Goal: Check status: Check status

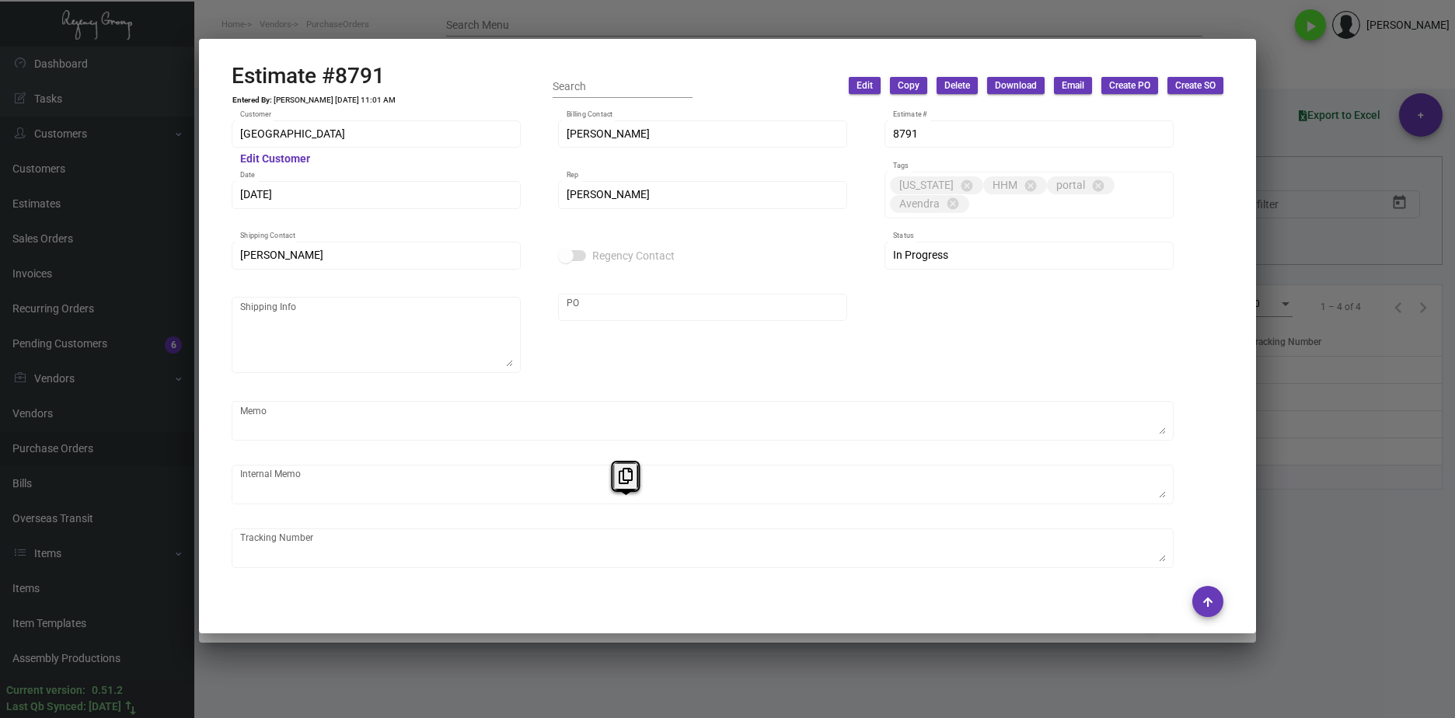
scroll to position [789, 0]
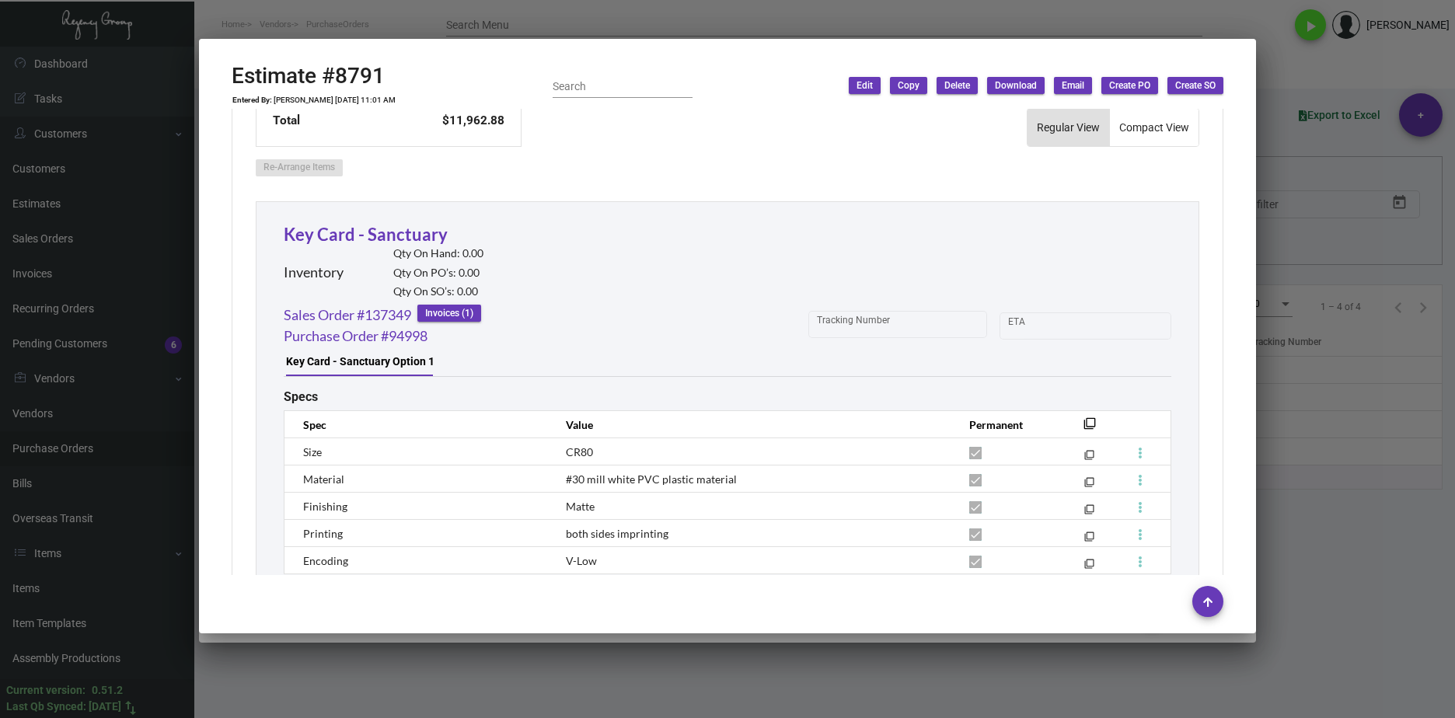
click at [1106, 666] on div at bounding box center [727, 359] width 1455 height 718
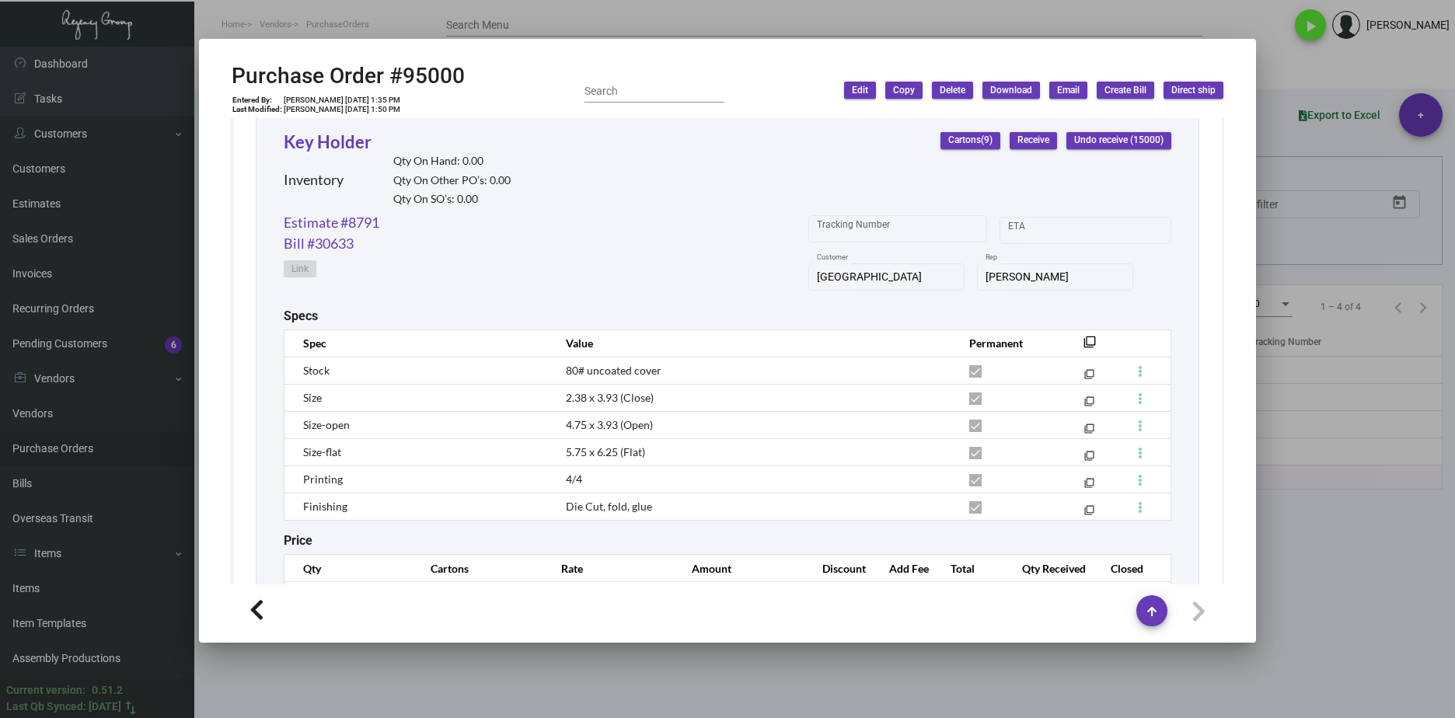
click at [643, 659] on div at bounding box center [727, 359] width 1455 height 718
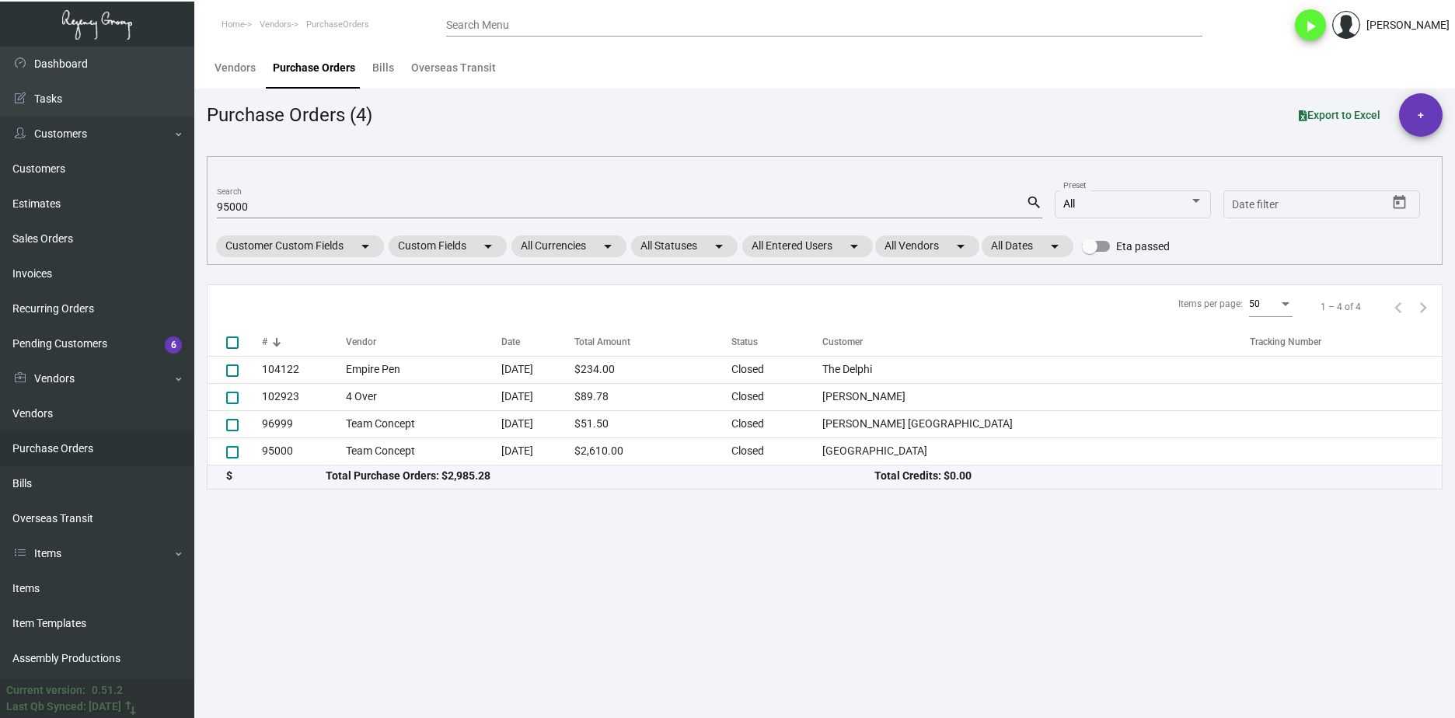
click at [250, 211] on input "95000" at bounding box center [621, 207] width 809 height 12
paste input "100034"
type input "100034"
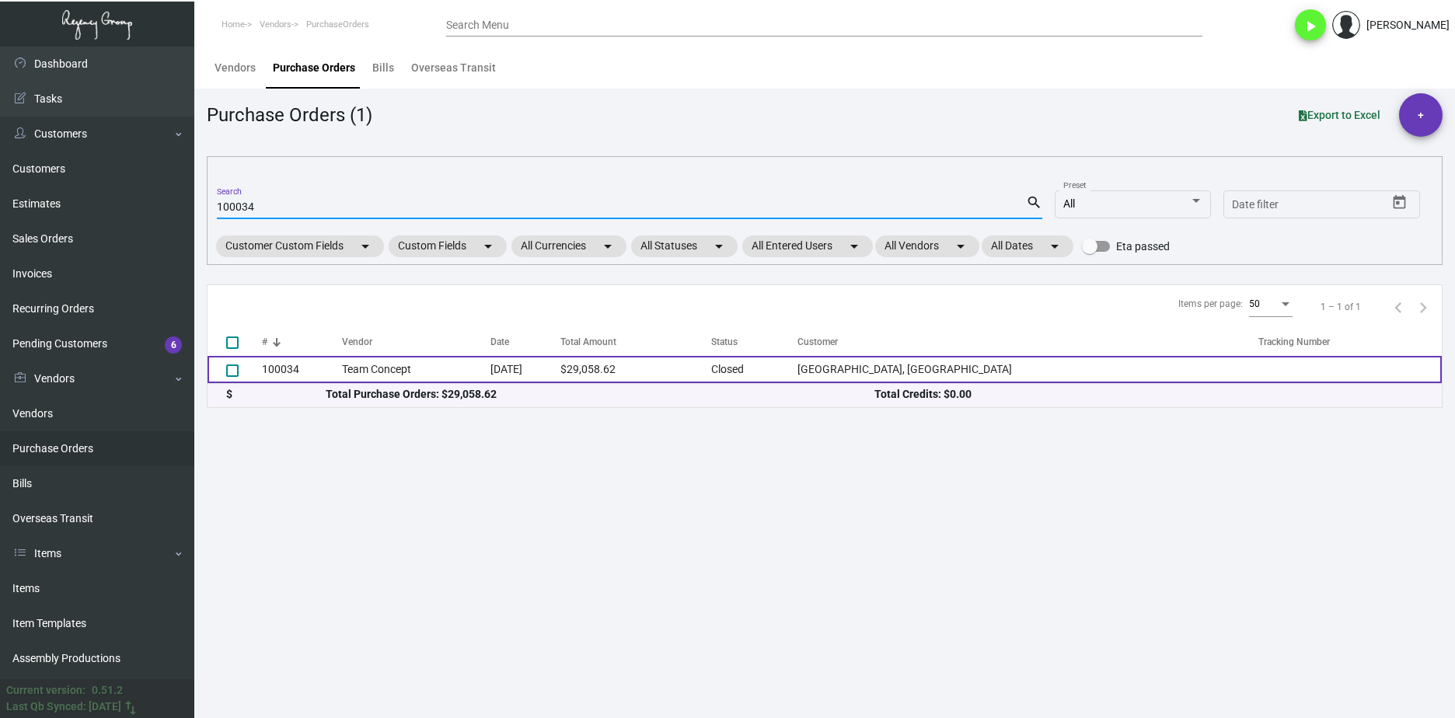
click at [291, 368] on td "100034" at bounding box center [302, 369] width 80 height 27
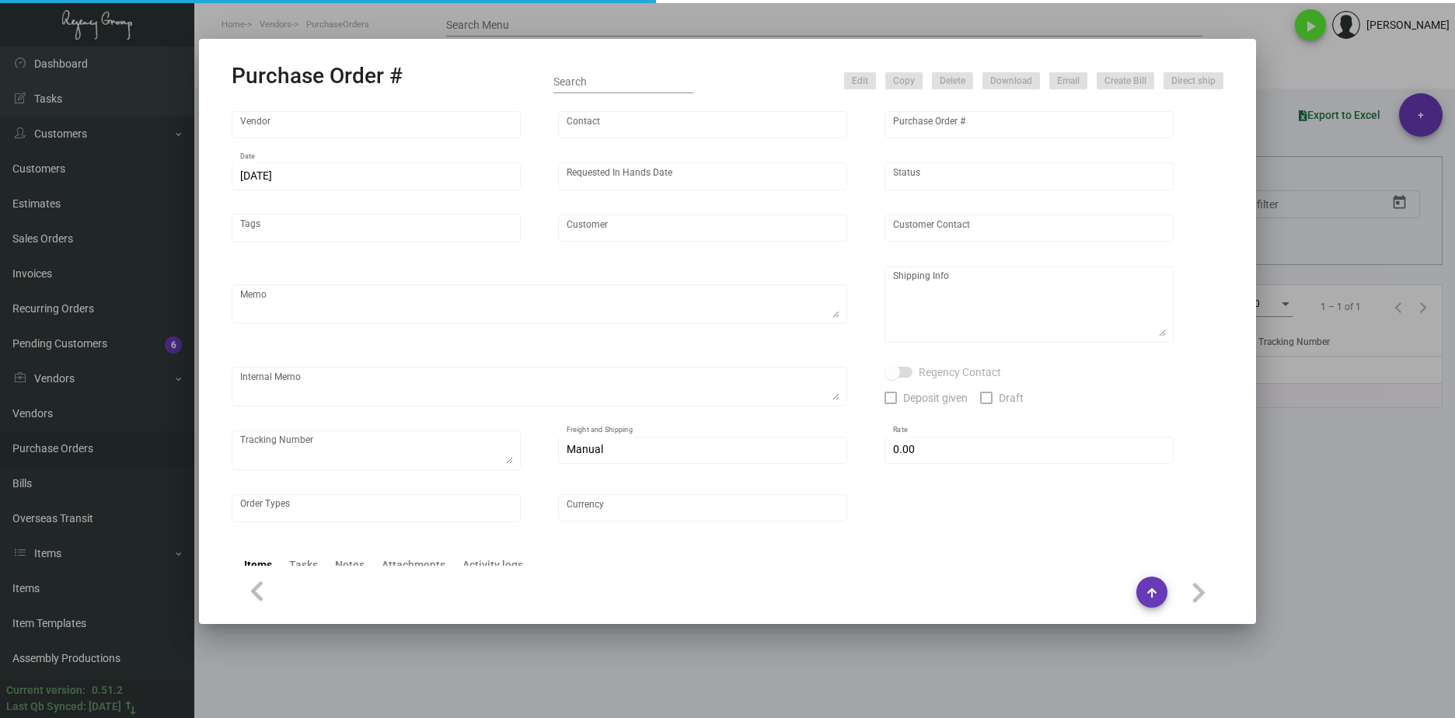
type input "Team Concept"
type input "[PERSON_NAME]"
type input "100034"
type input "[DATE]"
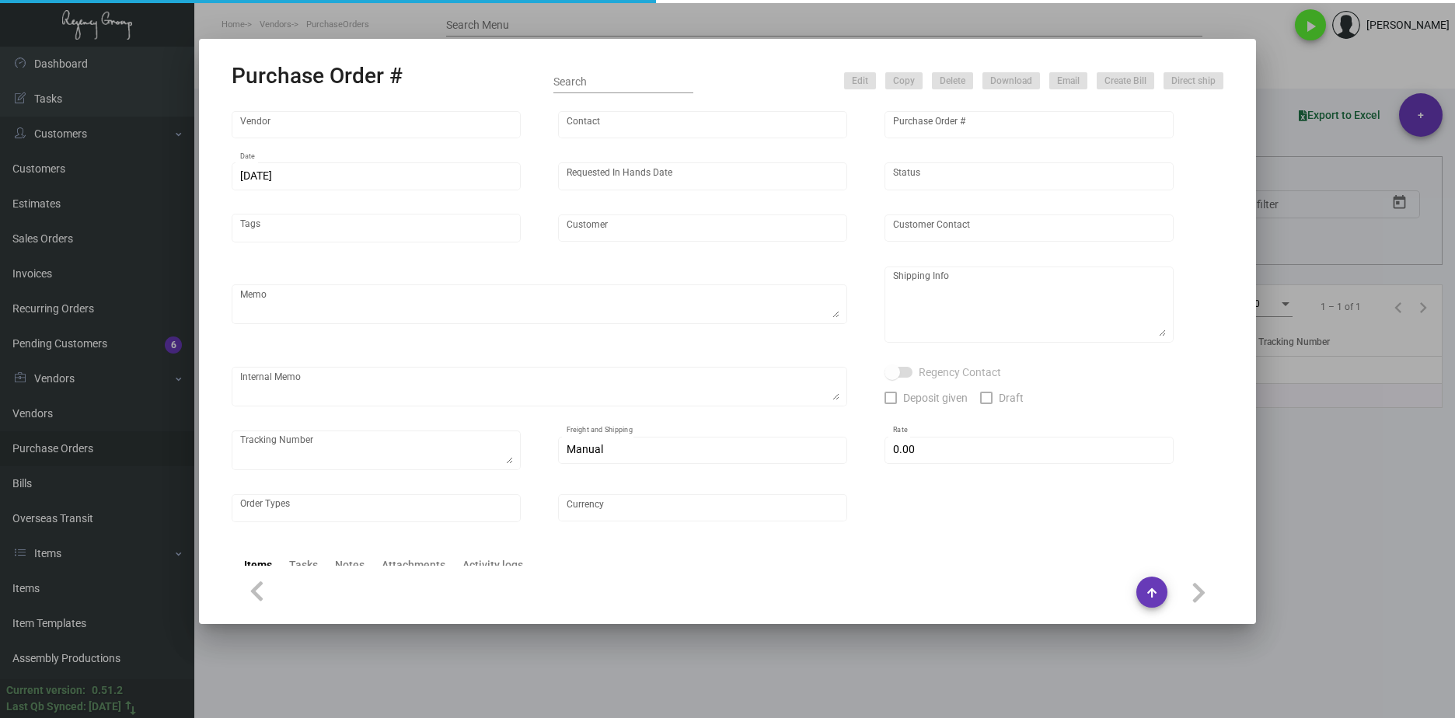
type input "[GEOGRAPHIC_DATA], [GEOGRAPHIC_DATA]"
type input "[PERSON_NAME]"
type textarea "***ANY PRICE DISCREPANCY MUST BE CALLED OUT PRIOR TO PROCEEDING WITH THIS ORDER…"
type textarea "[GEOGRAPHIC_DATA], [GEOGRAPHIC_DATA] - [GEOGRAPHIC_DATA][PERSON_NAME] [STREET_A…"
type textarea "[DATE] - Envelope stock - 65# [DATE] vellum yellow cover was discontinued so su…"
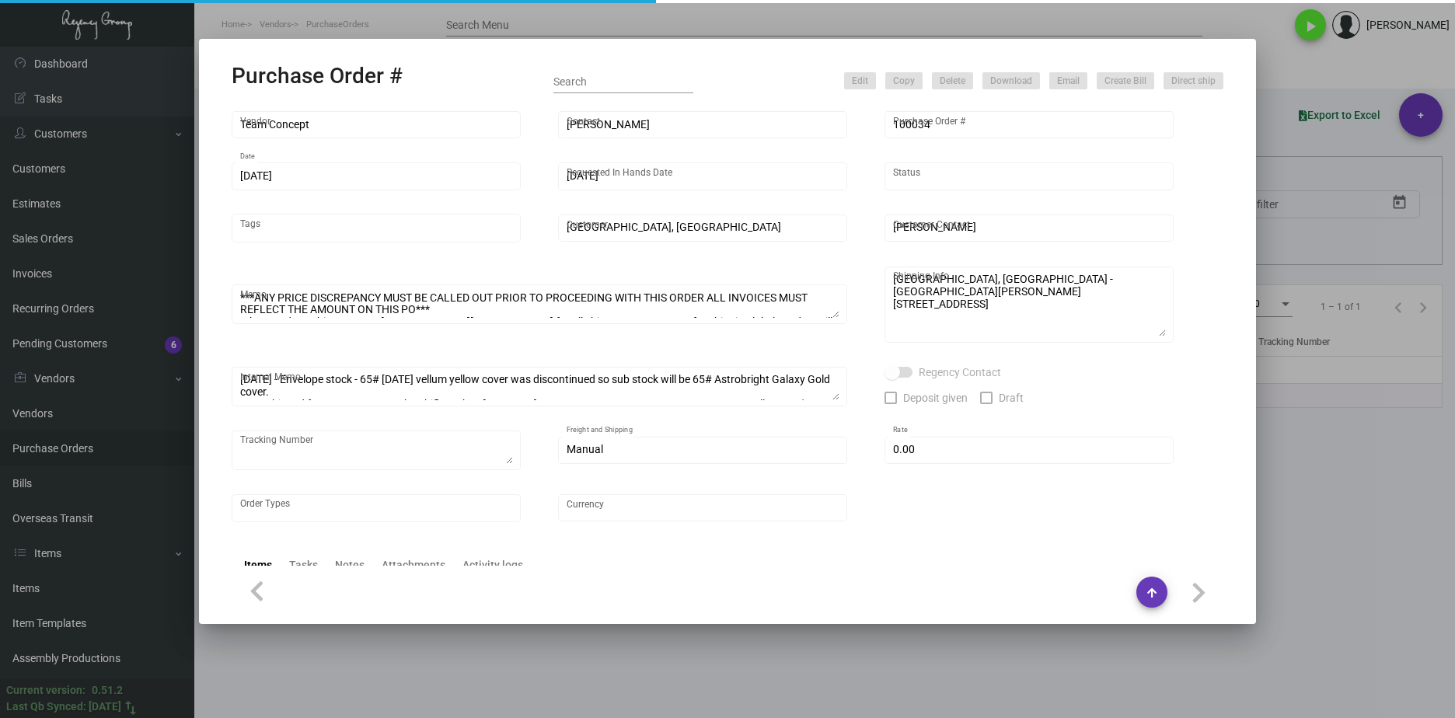
type input "$ 5.00"
type input "United States Dollar $"
